Goal: Task Accomplishment & Management: Use online tool/utility

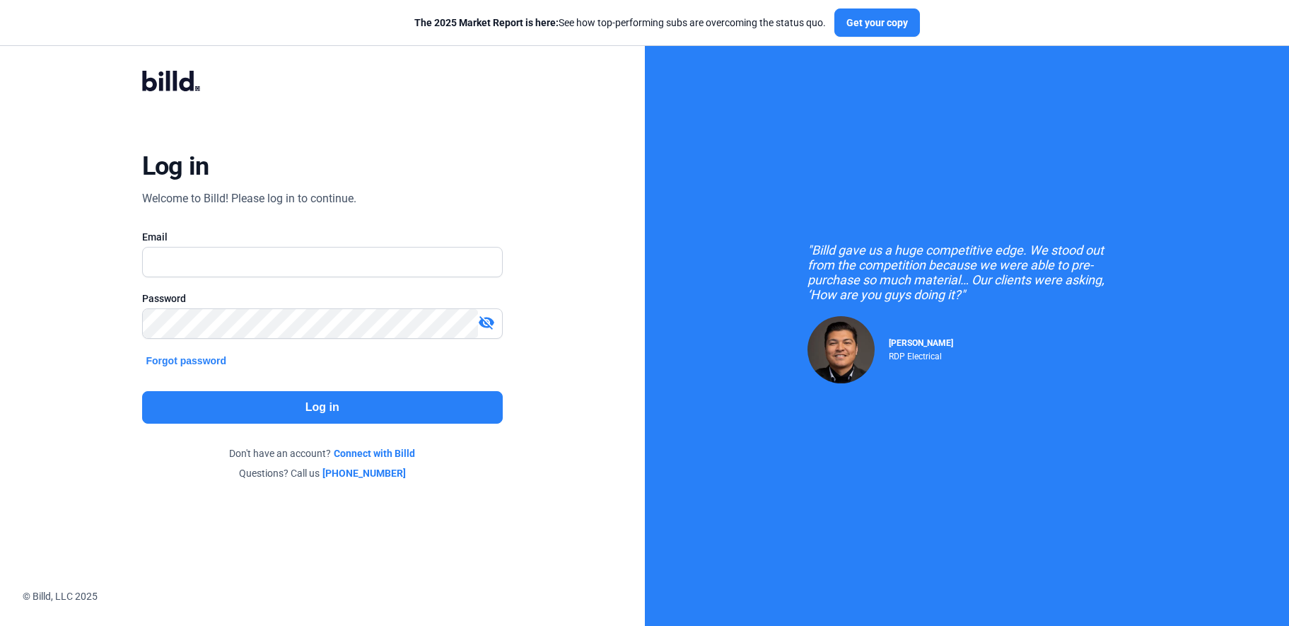
type input "[PERSON_NAME][EMAIL_ADDRESS][DOMAIN_NAME]"
click at [82, 311] on div "Log in Welcome to Billd! Please log in to continue. Email [PERSON_NAME][EMAIL_A…" at bounding box center [322, 276] width 645 height 552
click at [424, 393] on button "Log in" at bounding box center [322, 407] width 361 height 33
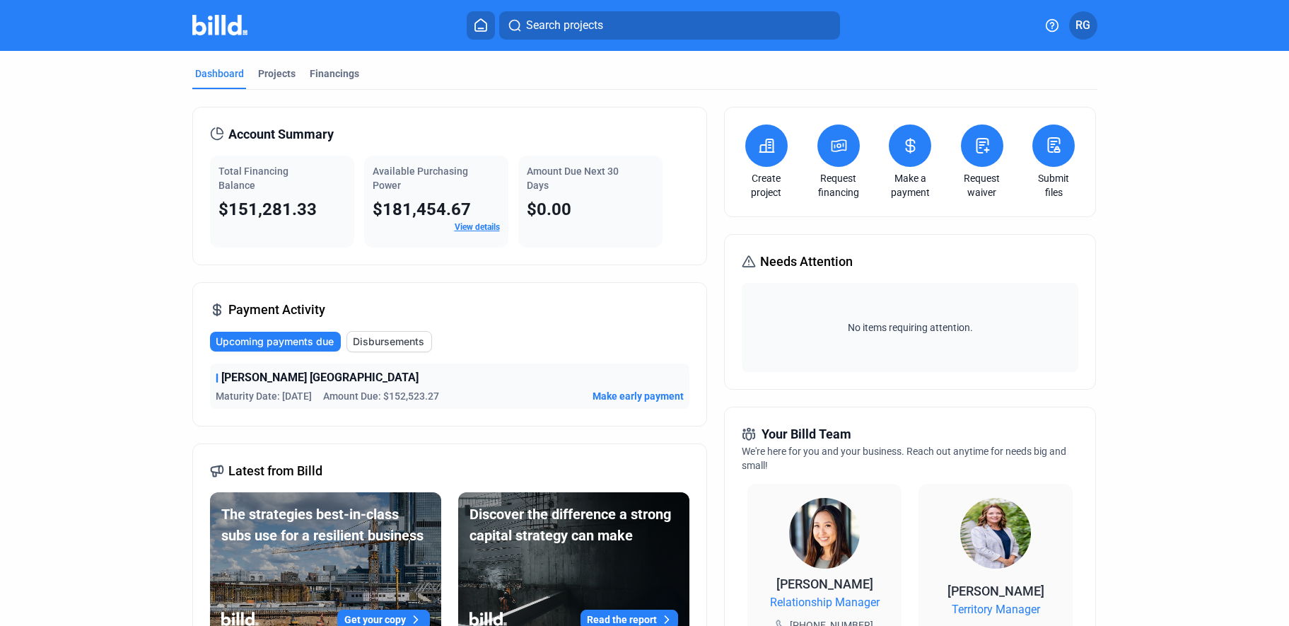
click at [271, 341] on span "Upcoming payments due" at bounding box center [275, 342] width 118 height 14
click at [907, 156] on button at bounding box center [910, 145] width 42 height 42
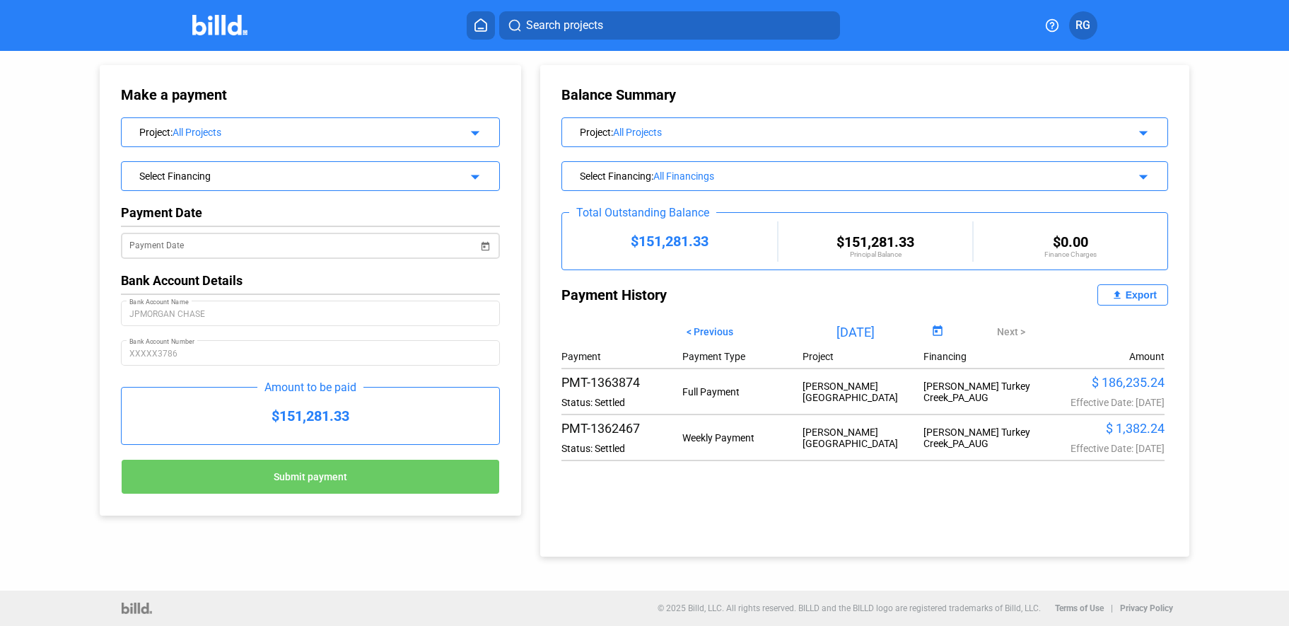
click at [216, 249] on input "Payment Date" at bounding box center [303, 246] width 349 height 17
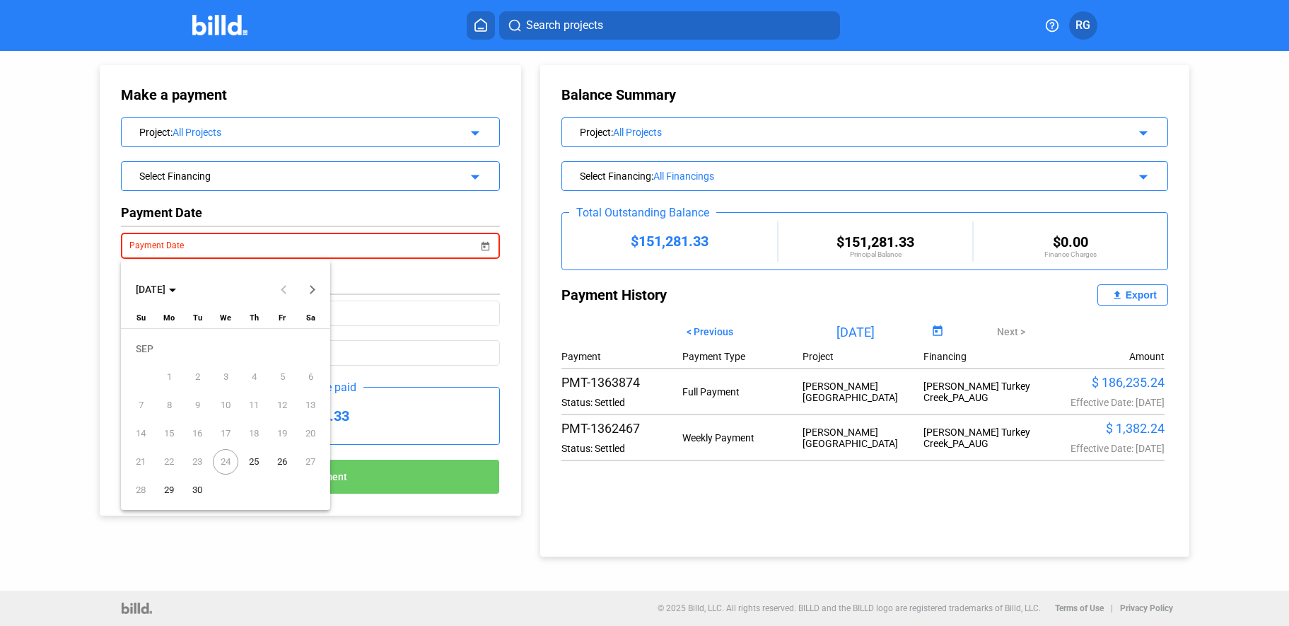
click at [252, 463] on span "25" at bounding box center [253, 461] width 25 height 25
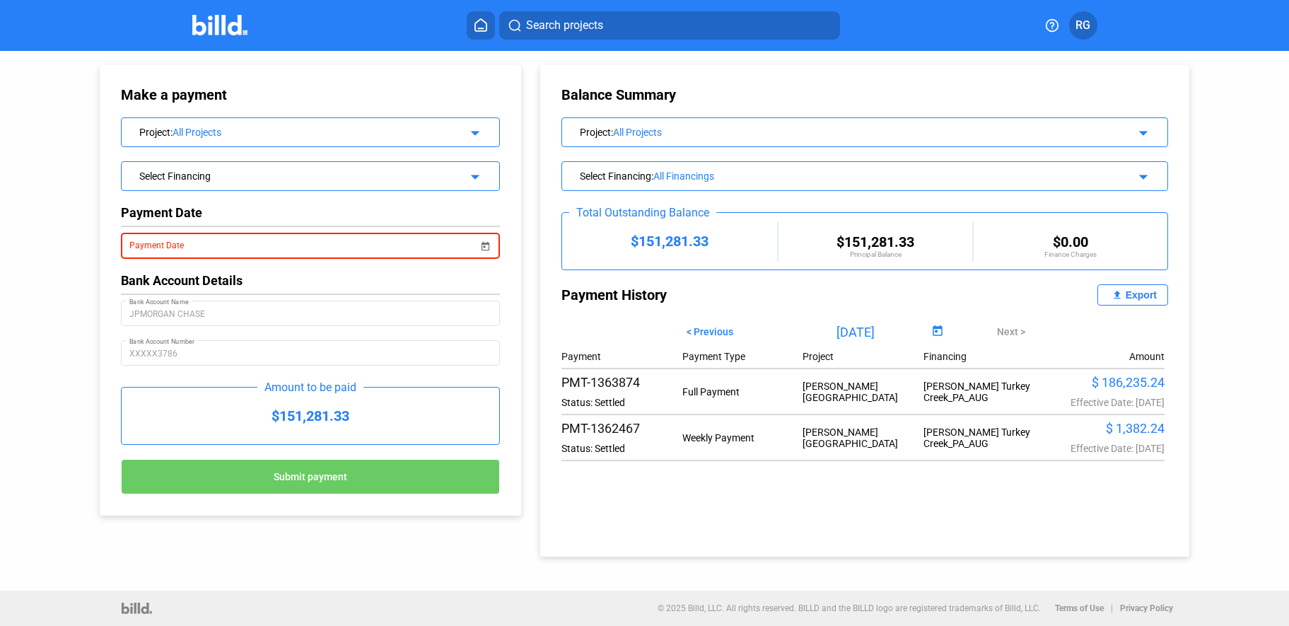
type input "[DATE]"
click at [336, 423] on div "$151,281.33" at bounding box center [311, 416] width 378 height 57
drag, startPoint x: 361, startPoint y: 420, endPoint x: 229, endPoint y: 422, distance: 132.3
click at [229, 422] on div "$151,281.33" at bounding box center [311, 416] width 378 height 57
click at [470, 132] on mat-icon "arrow_drop_down" at bounding box center [473, 130] width 17 height 17
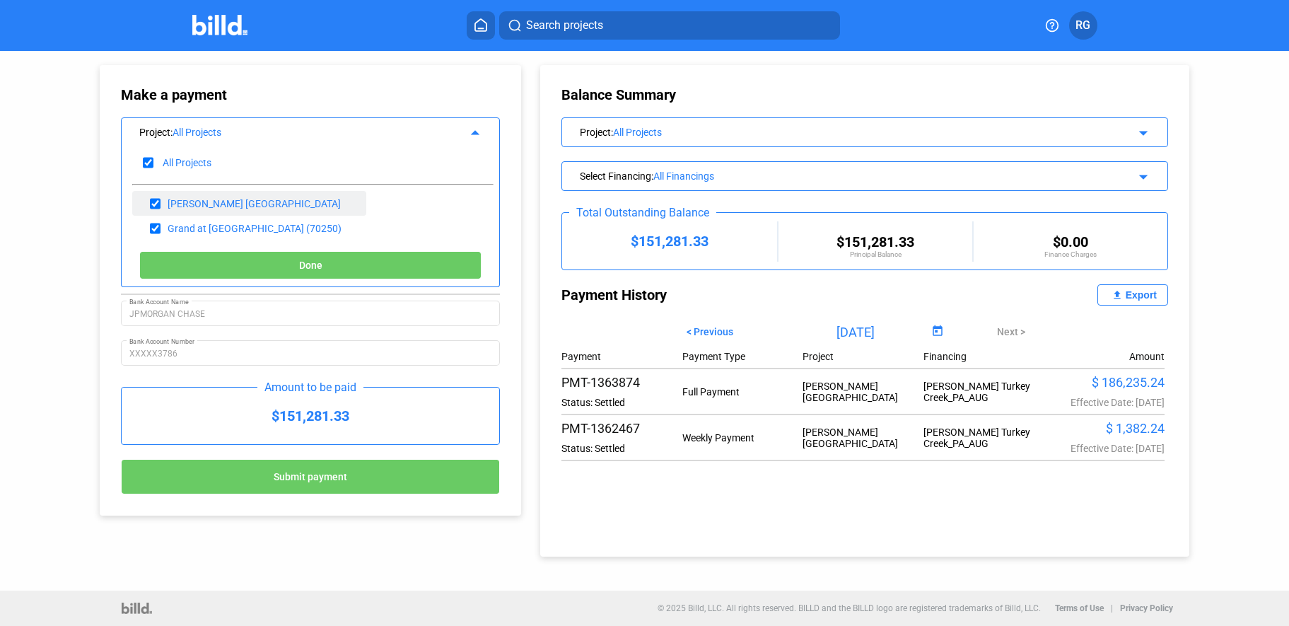
click at [325, 202] on div "[PERSON_NAME] [GEOGRAPHIC_DATA]" at bounding box center [249, 203] width 234 height 25
click at [1141, 134] on mat-icon "arrow_drop_down" at bounding box center [1141, 130] width 17 height 17
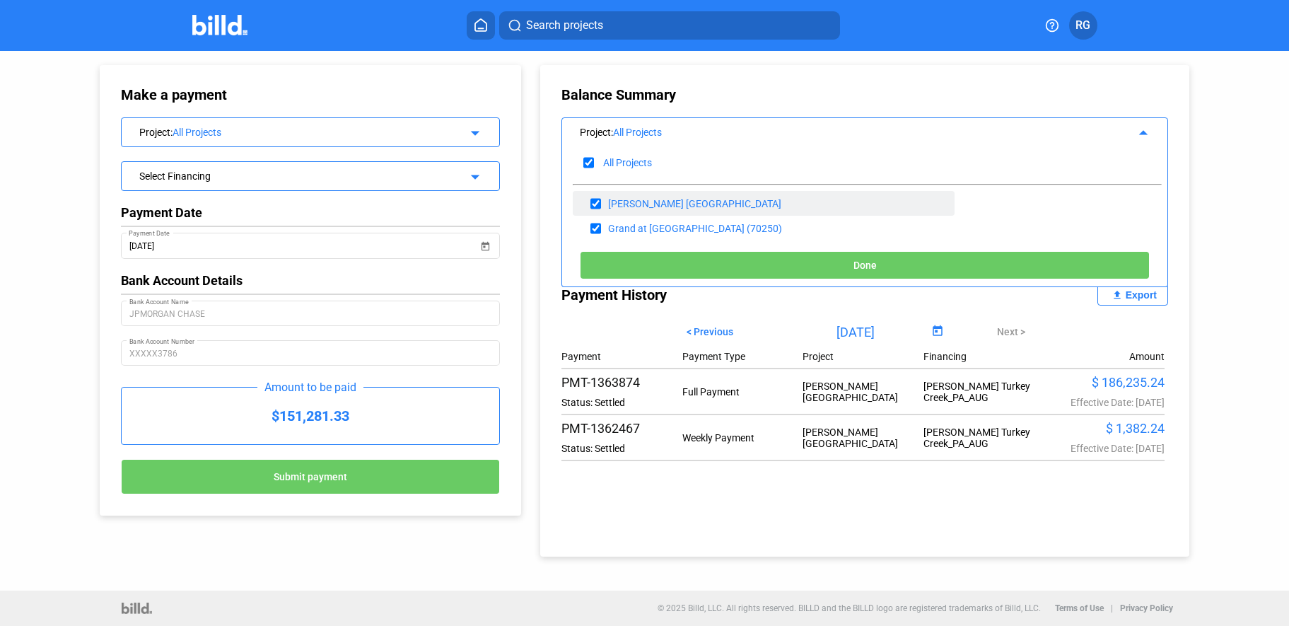
click at [699, 210] on div "[PERSON_NAME] [GEOGRAPHIC_DATA]" at bounding box center [764, 203] width 382 height 25
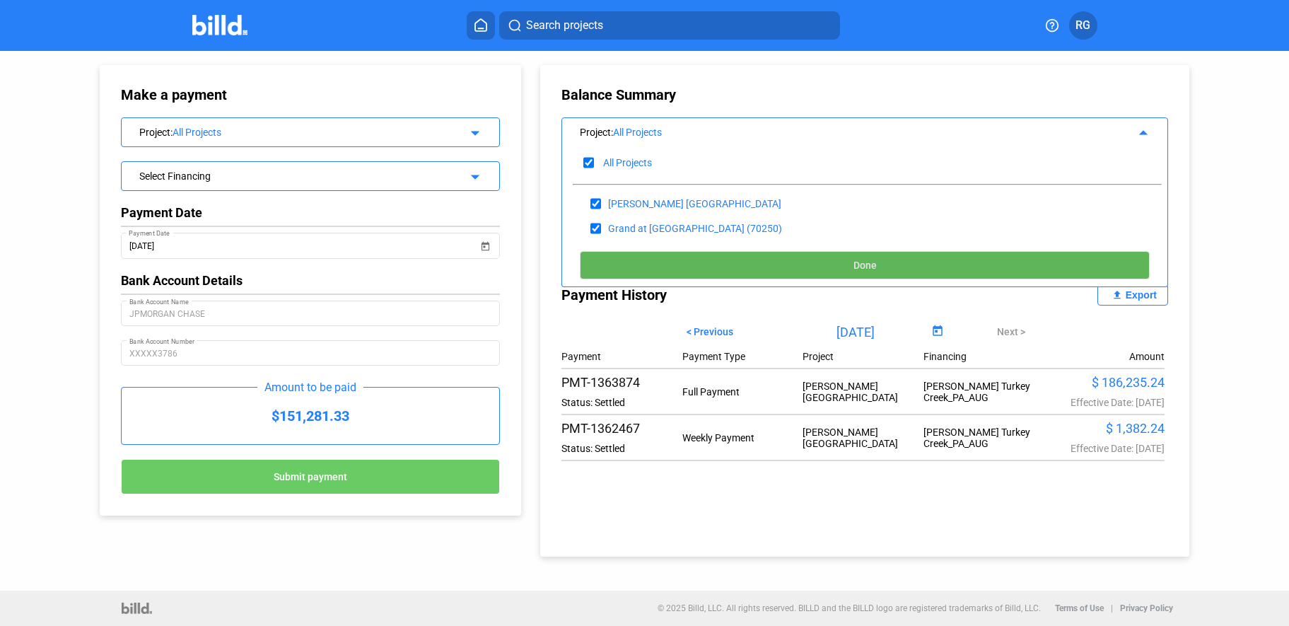
click at [827, 259] on button "Done" at bounding box center [864, 265] width 569 height 28
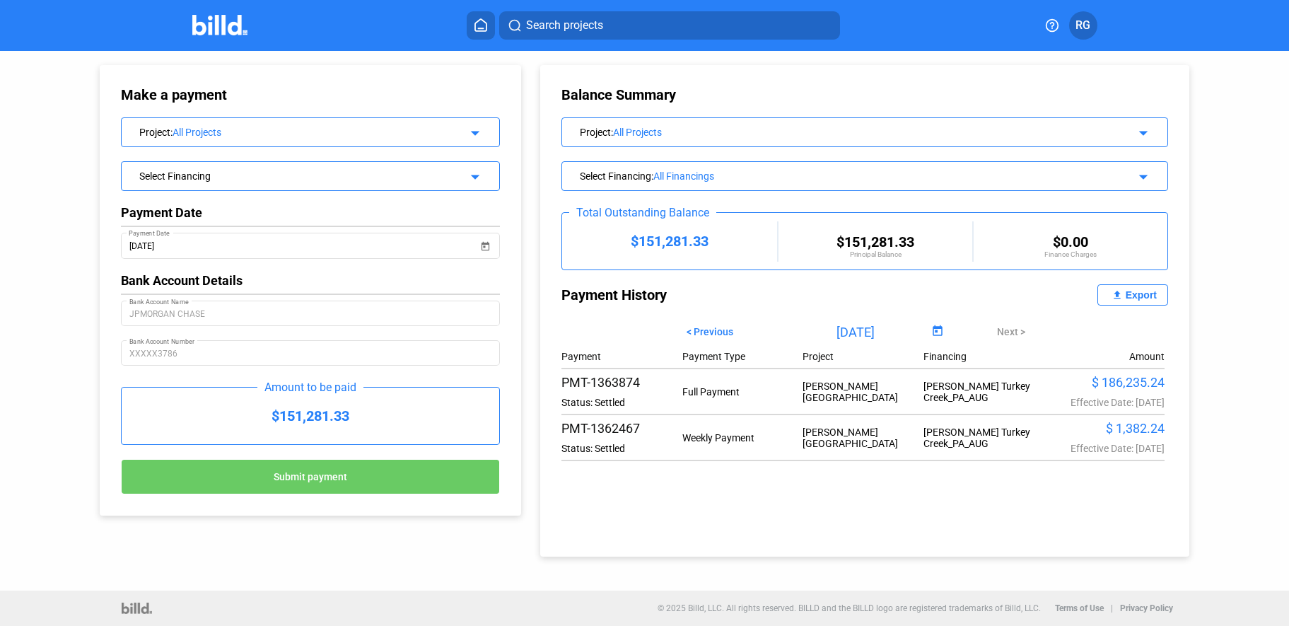
click at [878, 240] on div "$151,281.33" at bounding box center [876, 241] width 194 height 17
click at [337, 420] on div "$151,281.33" at bounding box center [311, 416] width 378 height 57
click at [223, 21] on img at bounding box center [220, 25] width 56 height 21
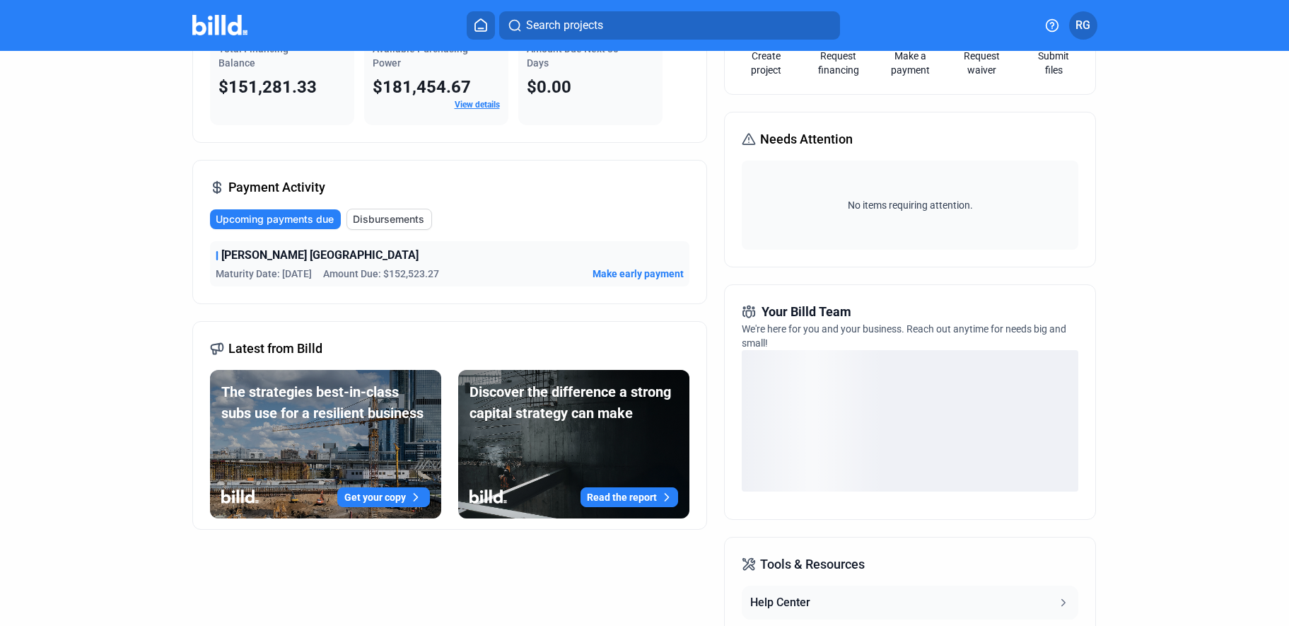
scroll to position [141, 0]
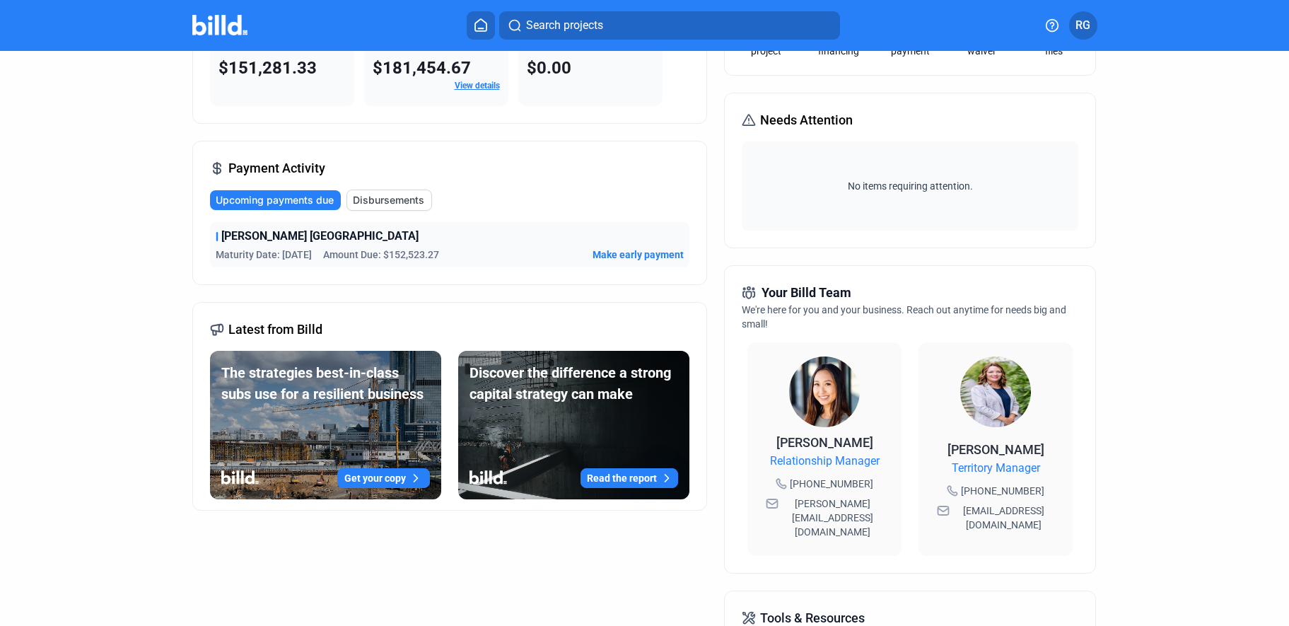
click at [617, 249] on span "Make early payment" at bounding box center [638, 255] width 91 height 14
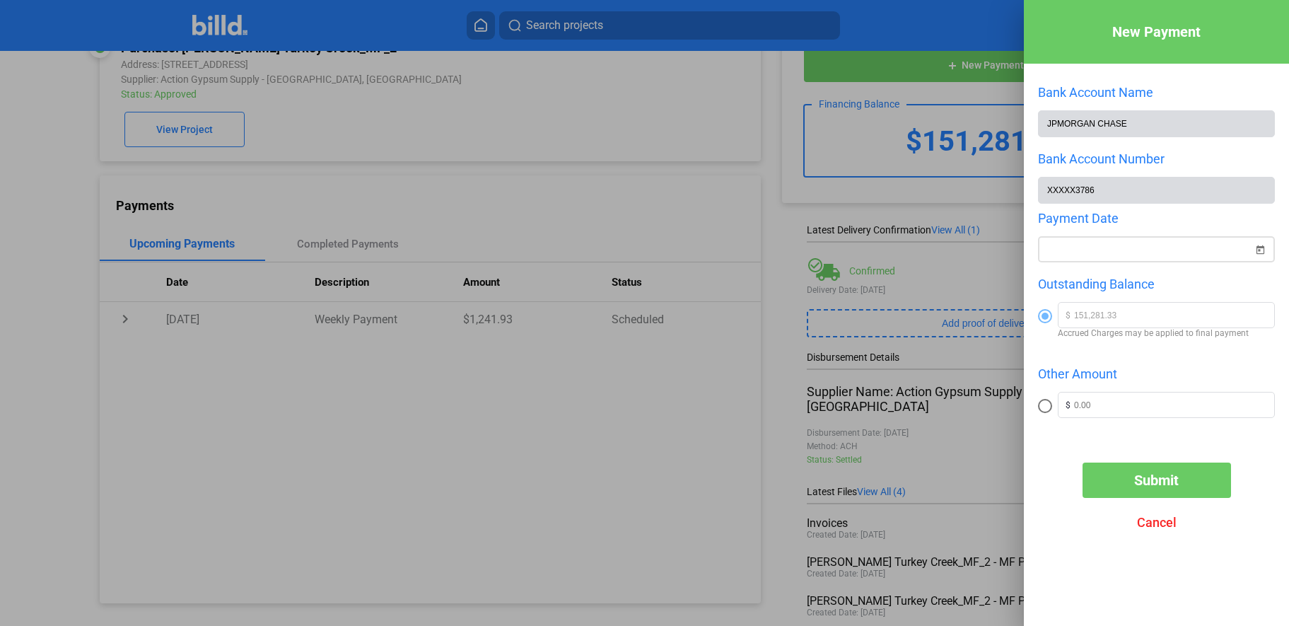
click at [1143, 262] on div at bounding box center [1150, 249] width 207 height 25
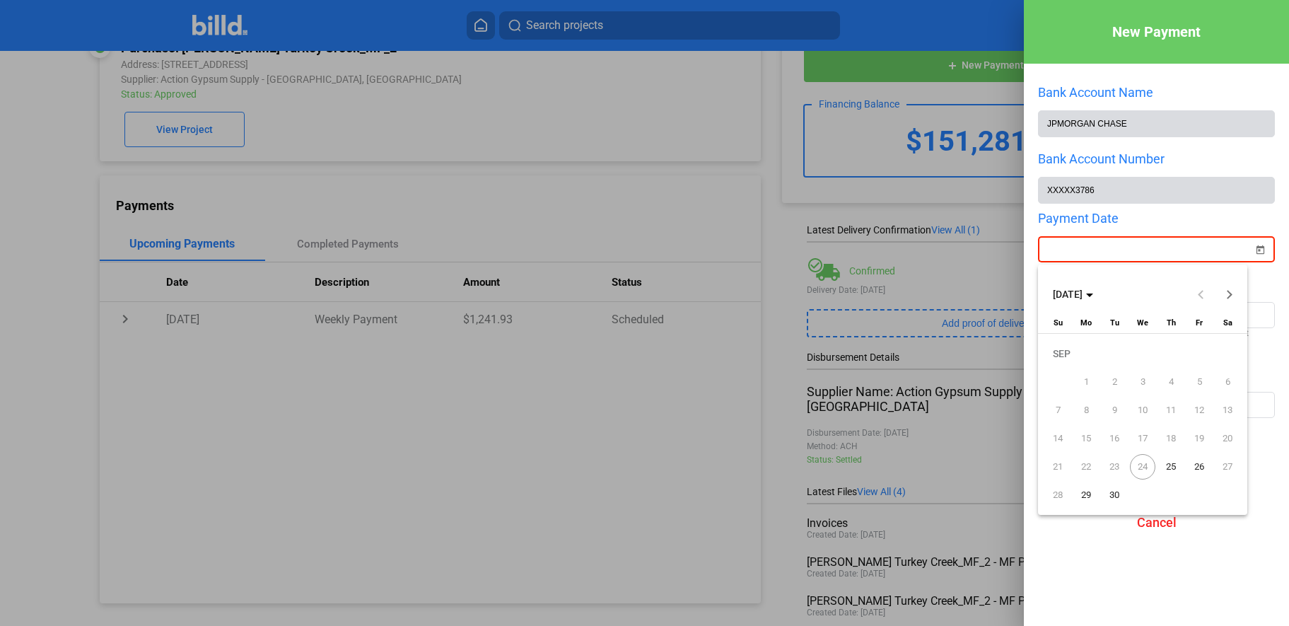
click at [1174, 470] on span "25" at bounding box center [1170, 466] width 25 height 25
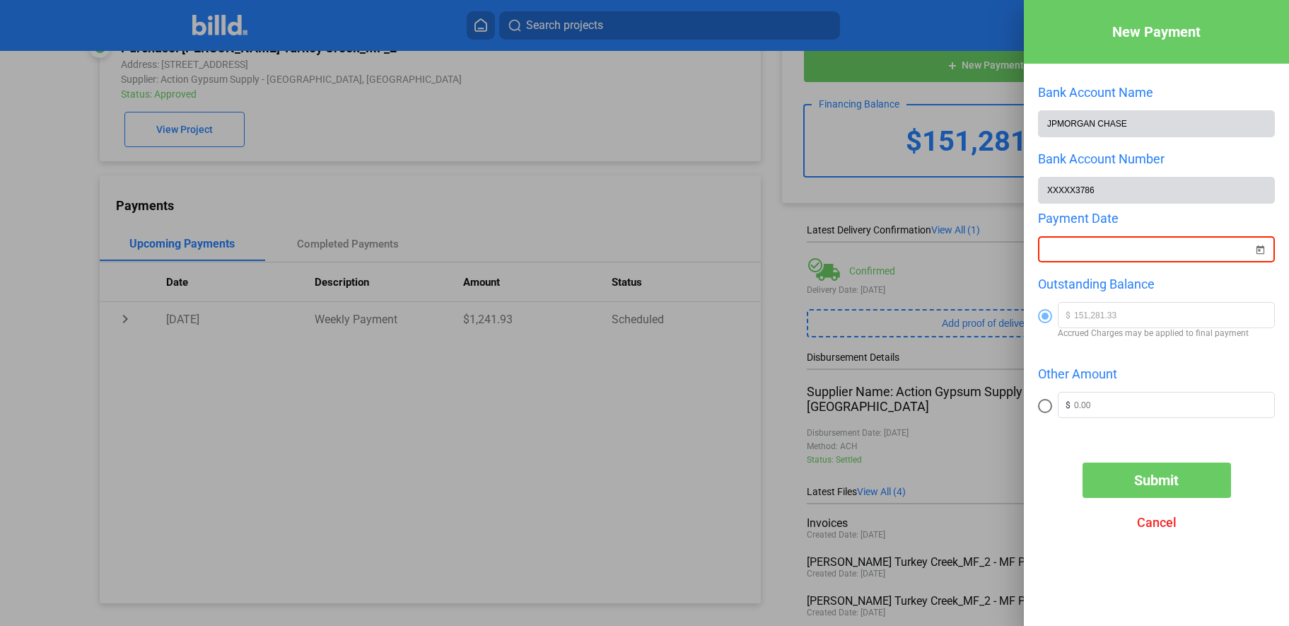
type input "[DATE]"
click at [1039, 413] on span at bounding box center [1045, 406] width 14 height 14
click at [1039, 413] on input "radio" at bounding box center [1045, 406] width 14 height 14
radio input "true"
click at [1069, 408] on span "$" at bounding box center [1067, 405] width 16 height 25
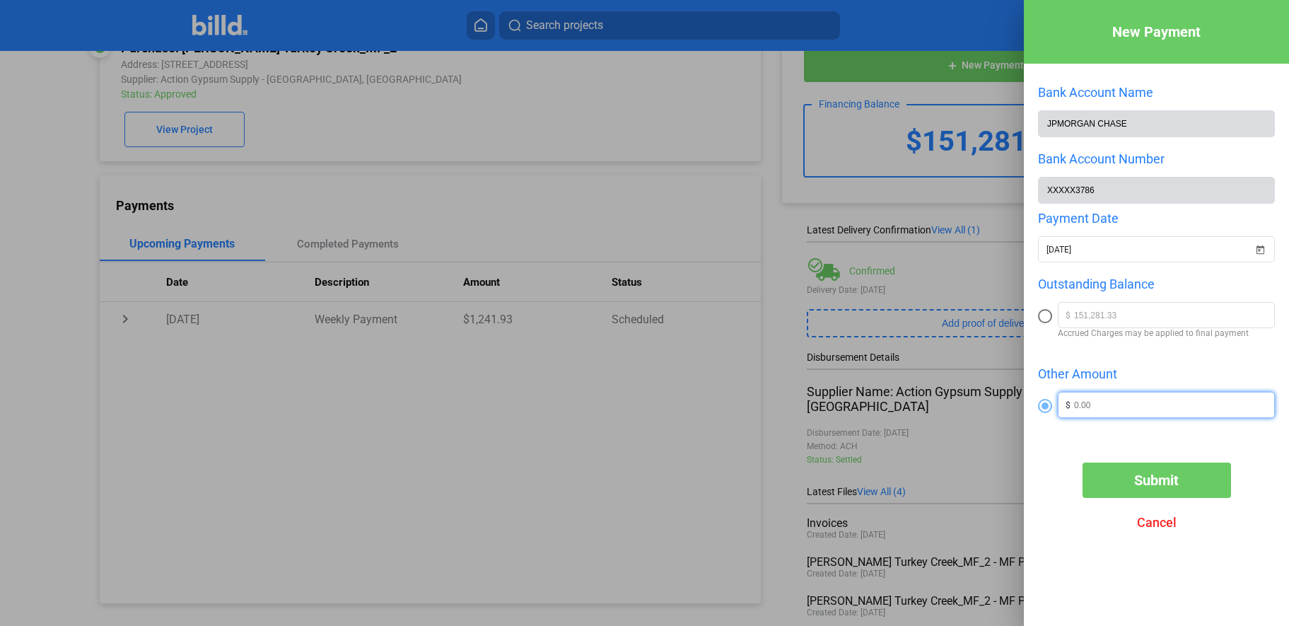
click at [1077, 405] on input "text" at bounding box center [1174, 403] width 200 height 21
type input "25,000.00"
click at [1181, 481] on button "Submit" at bounding box center [1157, 480] width 149 height 35
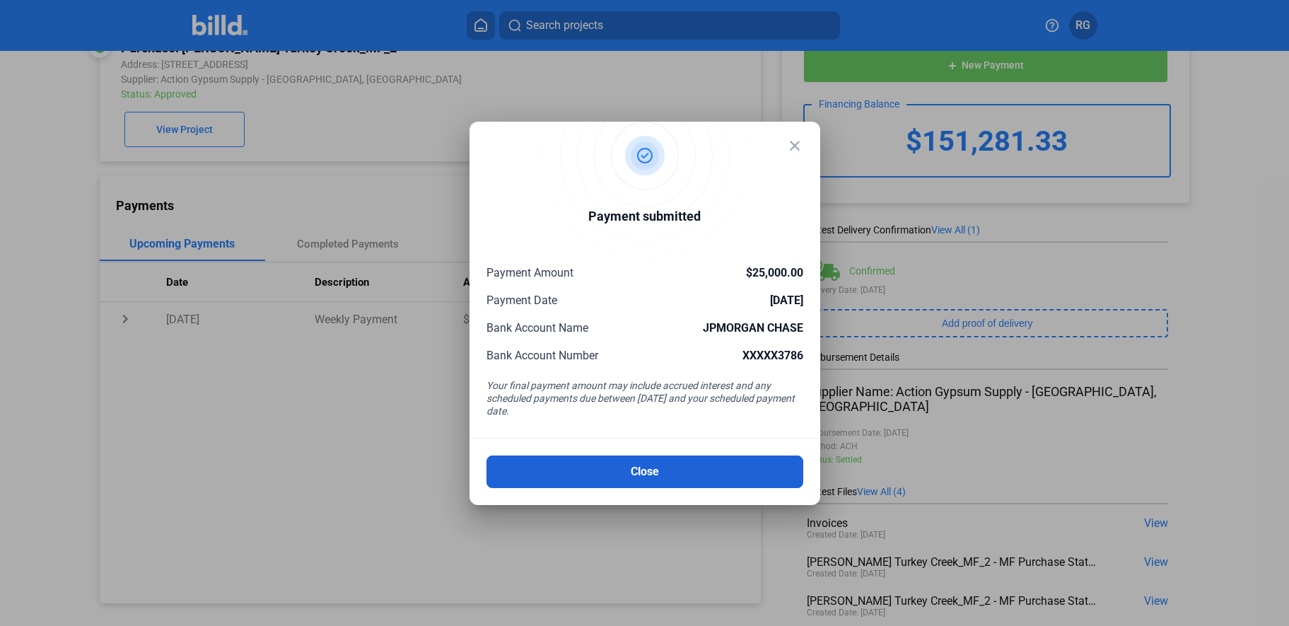
click at [660, 465] on button "Close" at bounding box center [645, 471] width 317 height 33
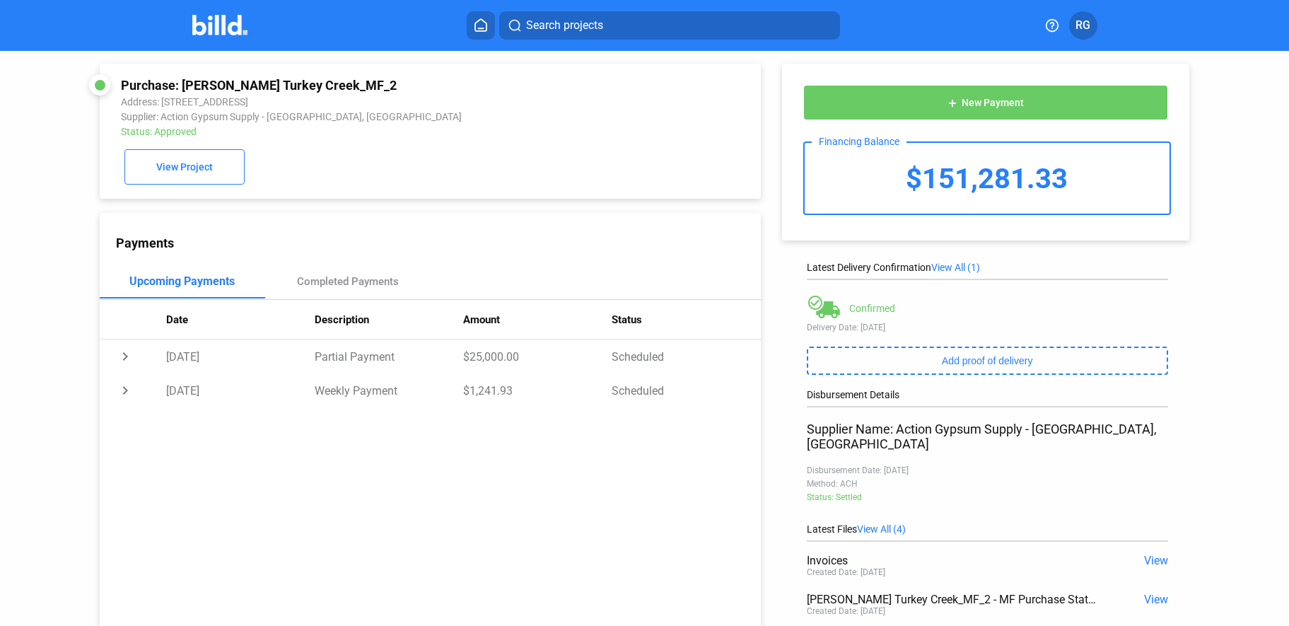
scroll to position [0, 0]
click at [1088, 23] on span "RG" at bounding box center [1083, 25] width 15 height 17
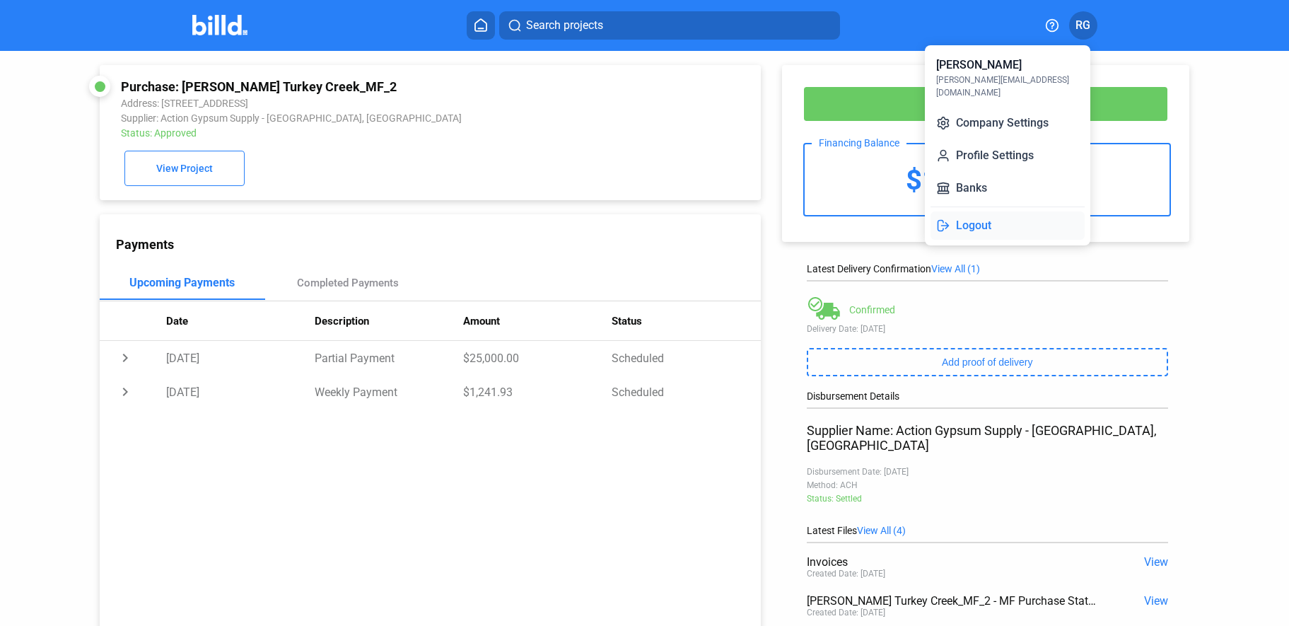
click at [992, 214] on button "Logout" at bounding box center [1008, 225] width 154 height 28
